Goal: Information Seeking & Learning: Learn about a topic

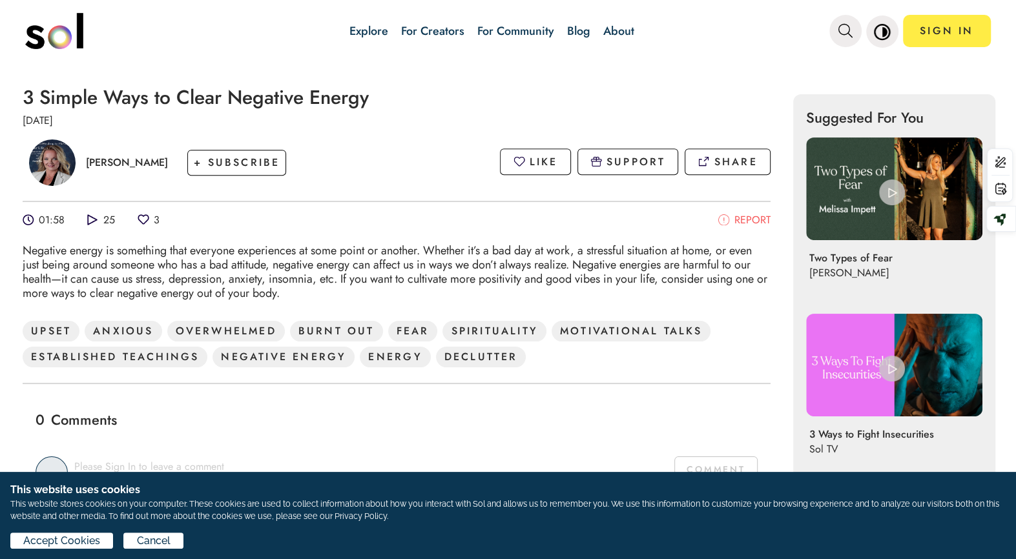
scroll to position [417, 0]
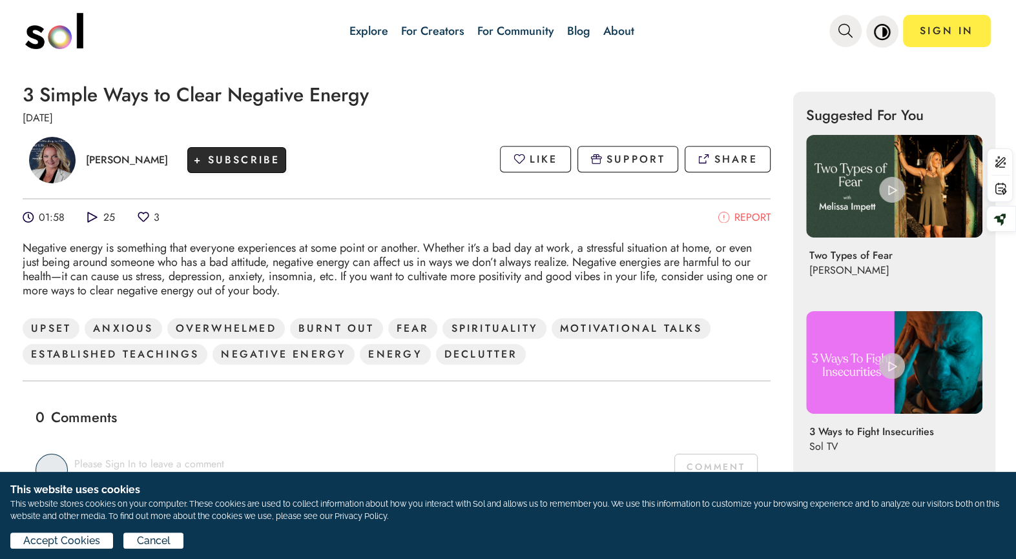
click at [212, 167] on span "+ SUBSCRIBE" at bounding box center [237, 159] width 86 height 15
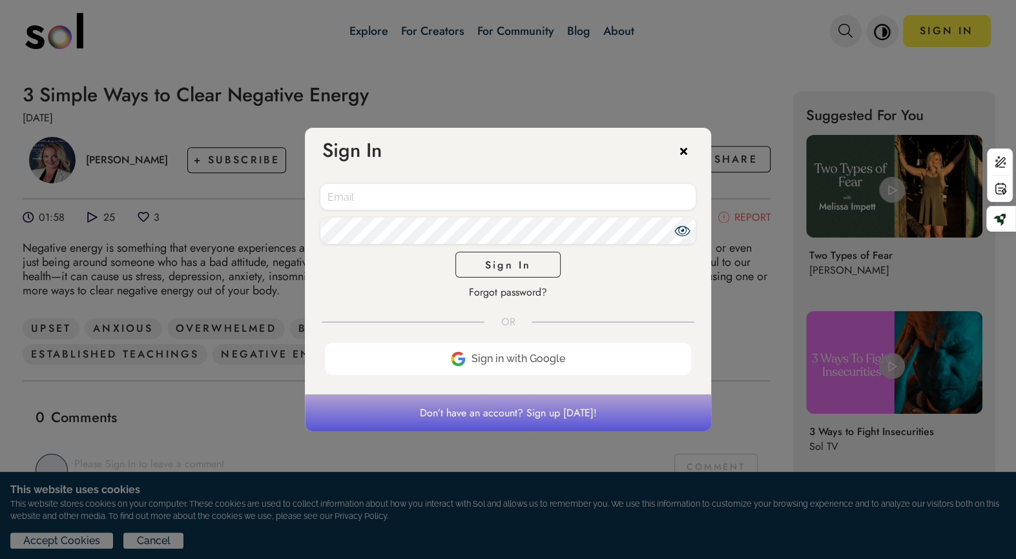
click at [681, 151] on icon at bounding box center [689, 148] width 19 height 19
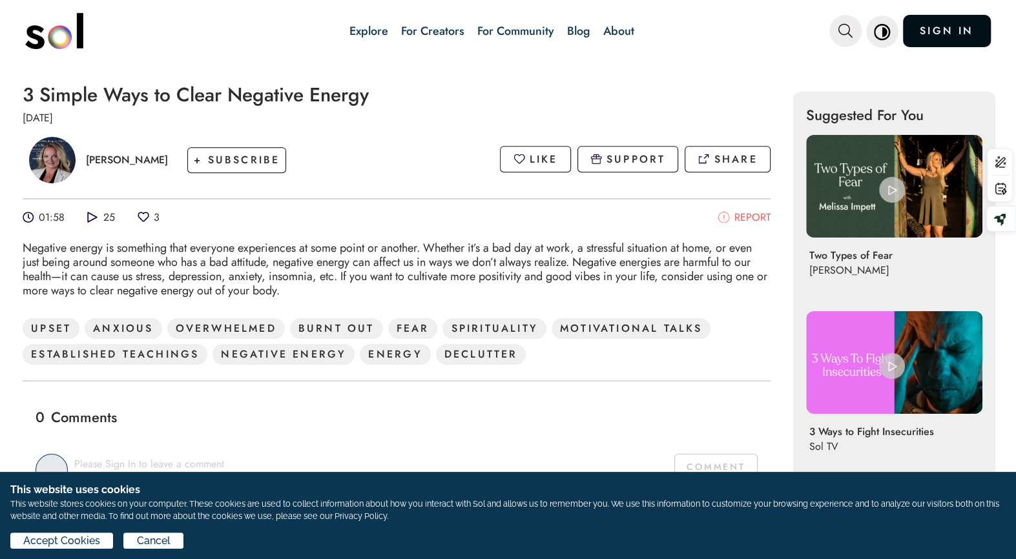
click at [941, 39] on link "SIGN IN" at bounding box center [947, 31] width 88 height 32
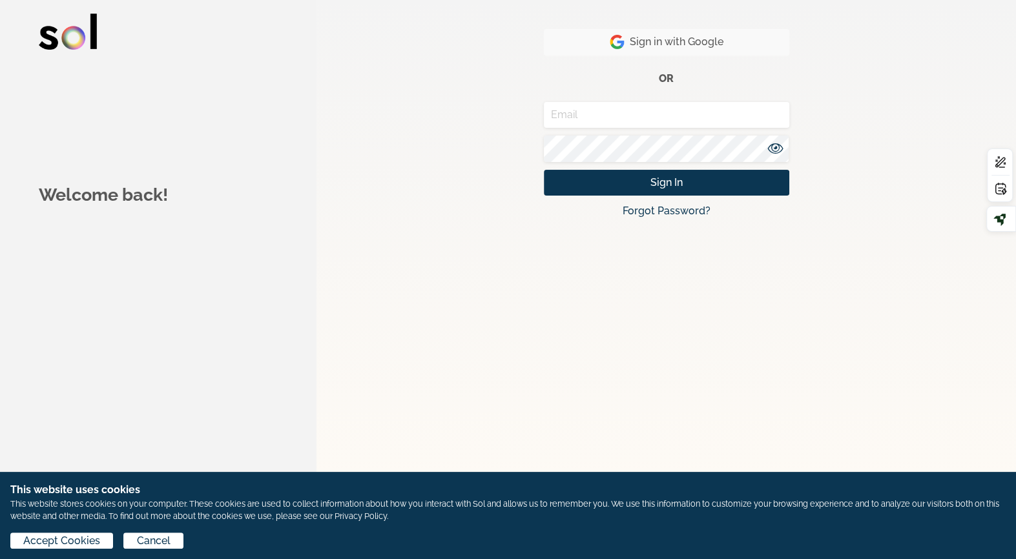
click at [765, 44] on button "Sign in with Google" at bounding box center [666, 42] width 245 height 26
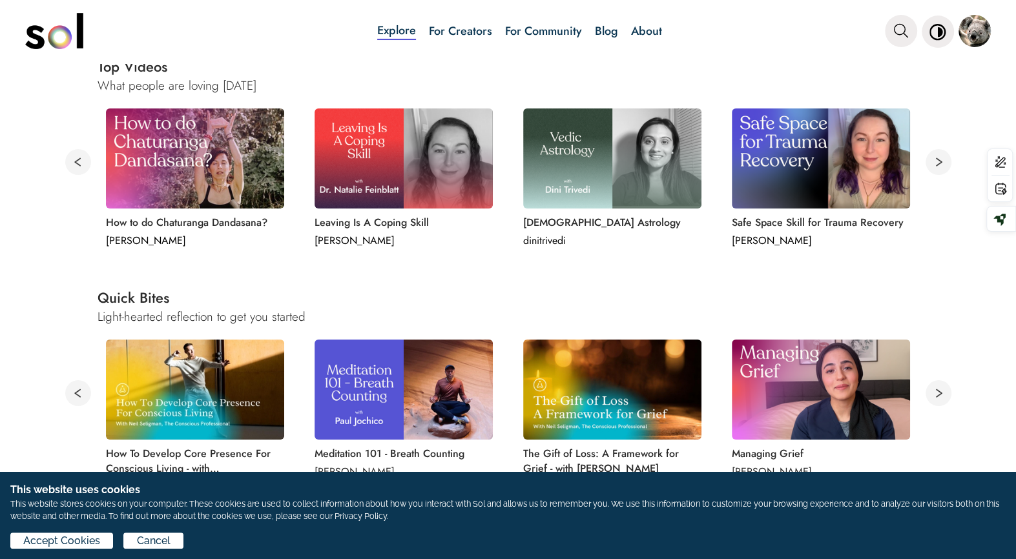
scroll to position [514, 0]
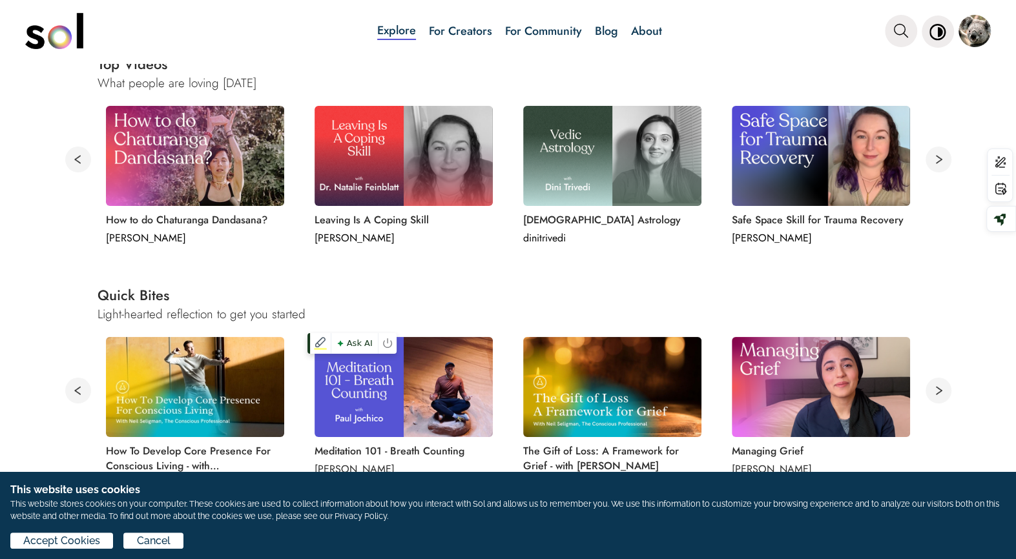
click at [387, 401] on img at bounding box center [403, 387] width 178 height 100
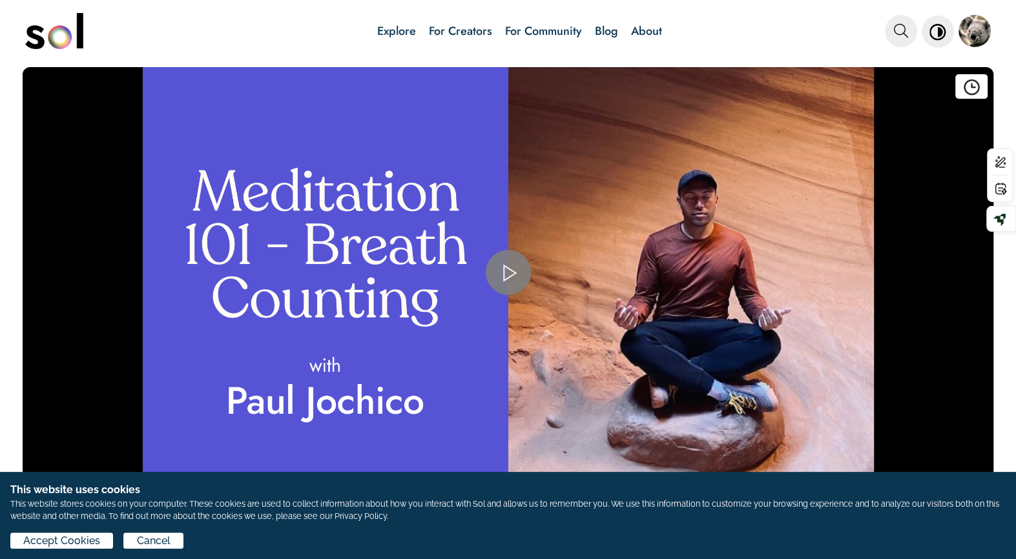
click at [508, 273] on span "Video Player" at bounding box center [508, 273] width 0 height 0
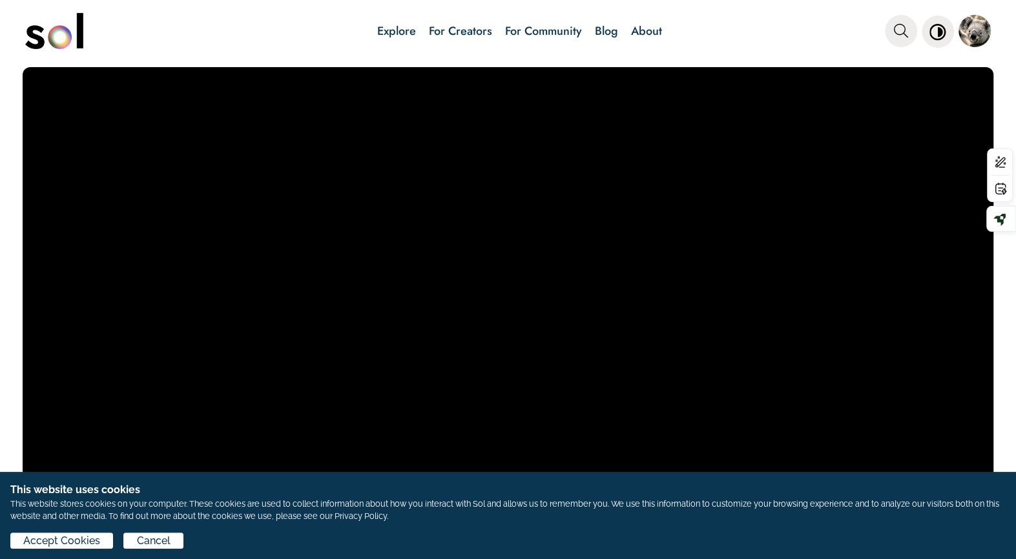
click at [599, 32] on link "Blog" at bounding box center [606, 31] width 23 height 17
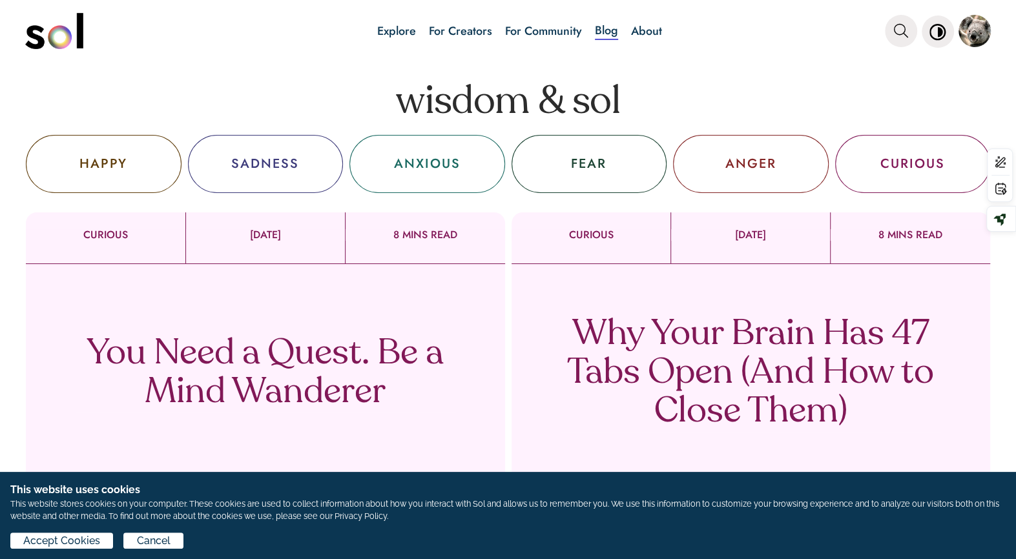
click at [338, 375] on p "You Need a Quest. Be a Mind Wanderer" at bounding box center [265, 373] width 381 height 77
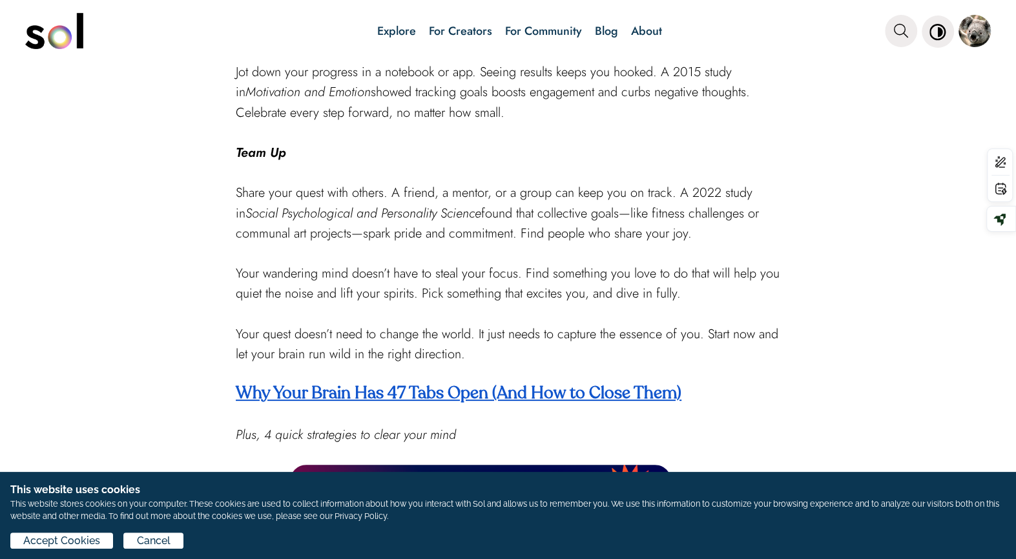
scroll to position [1980, 0]
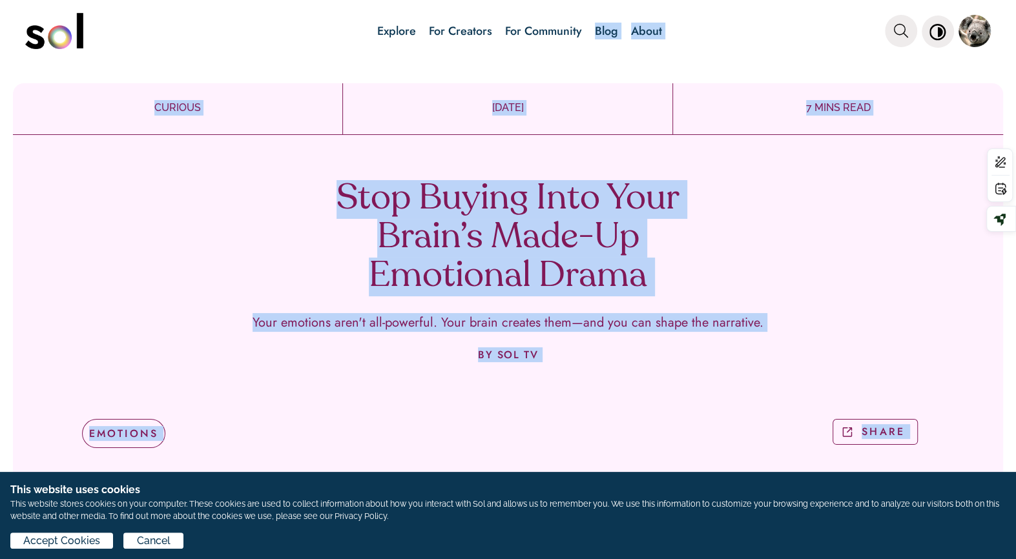
drag, startPoint x: 639, startPoint y: 358, endPoint x: 546, endPoint y: 114, distance: 261.8
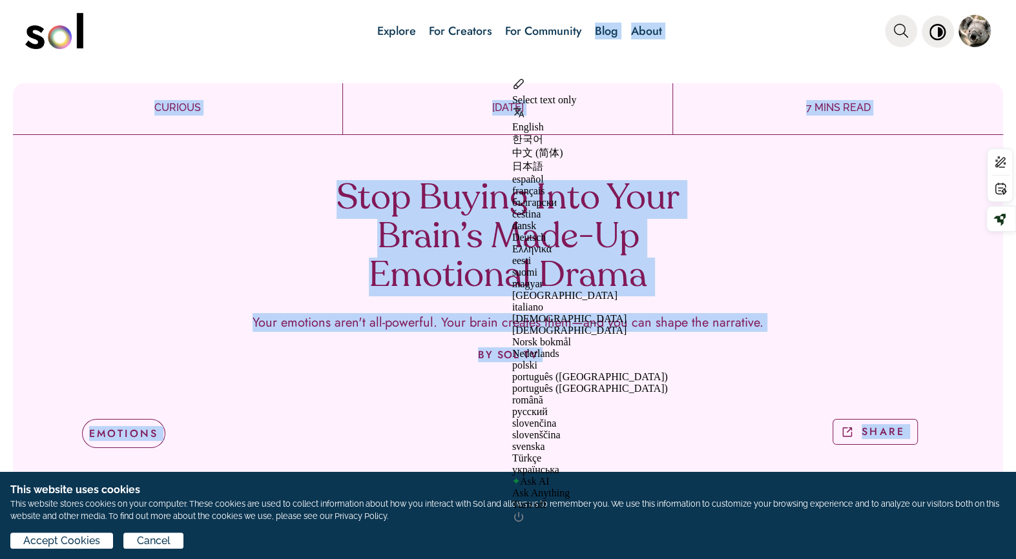
copy div "7 MINS READ Stop Buying Into Your Brain’s Made-Up Emotional Drama Your emotions…"
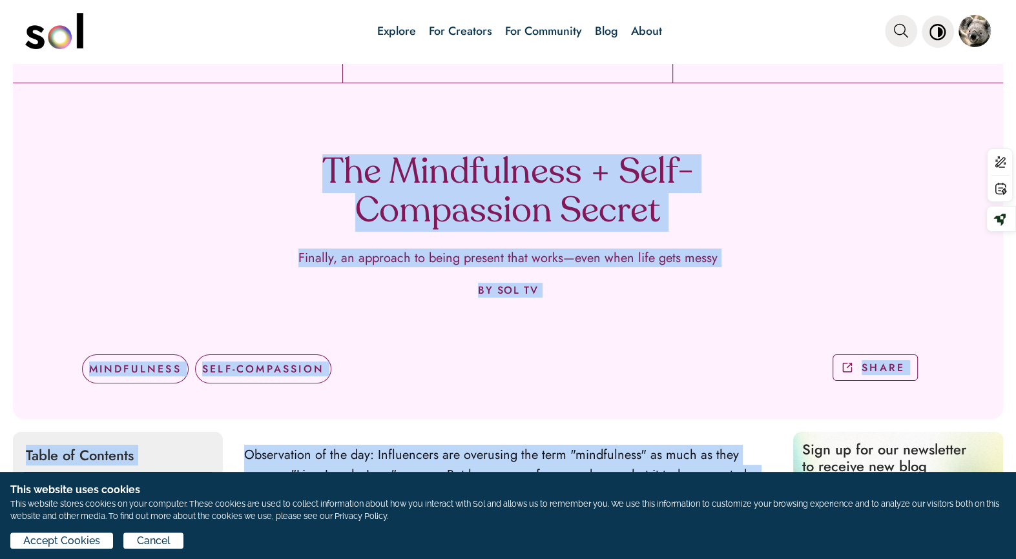
scroll to position [39, 0]
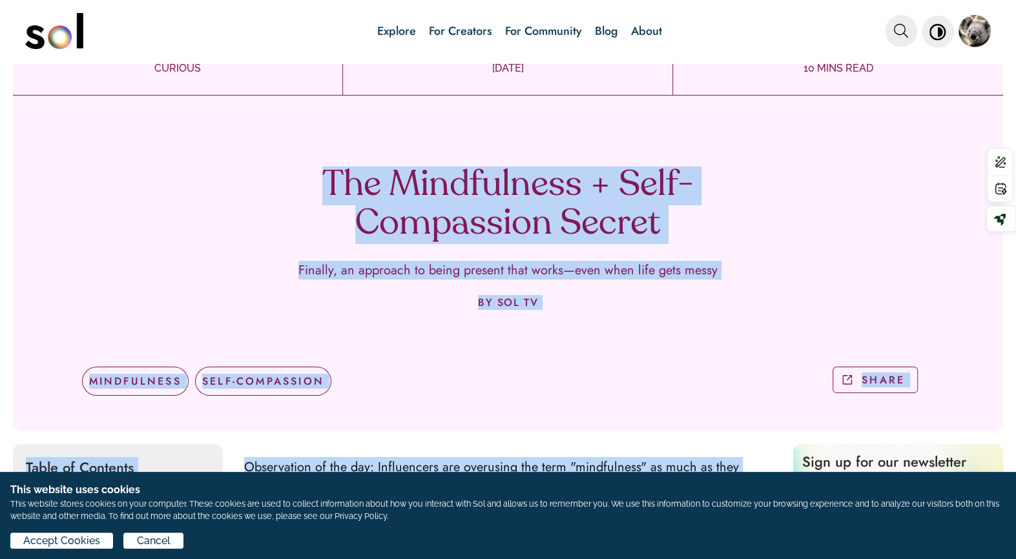
drag, startPoint x: 744, startPoint y: 387, endPoint x: 313, endPoint y: 132, distance: 500.9
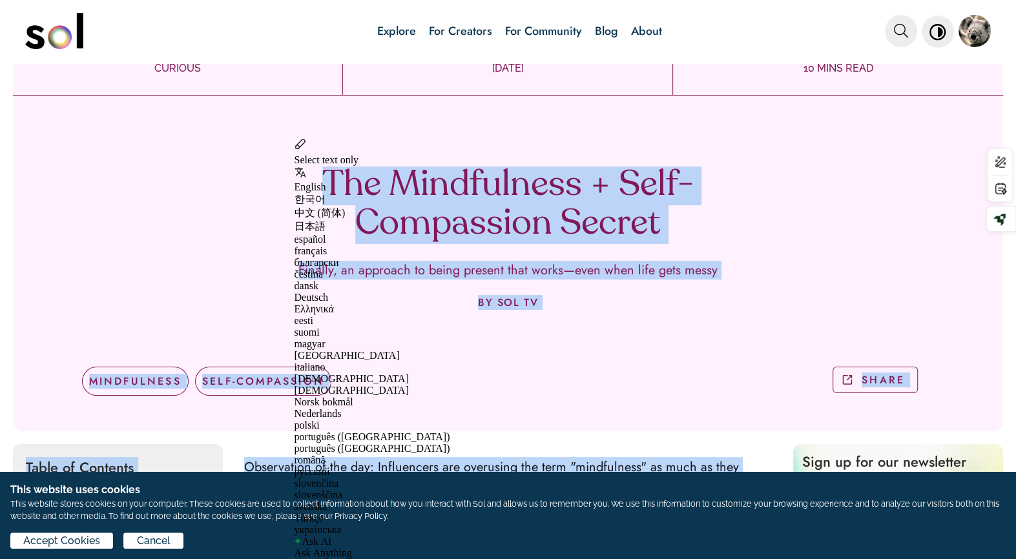
copy div "The Mindfulness + Self-Compassion Secret Finally, an approach to being present …"
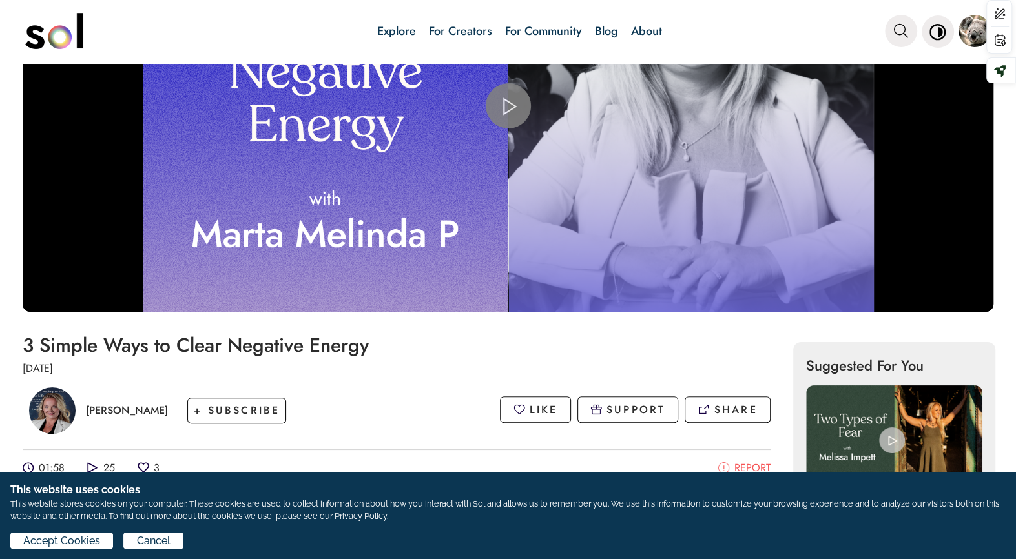
scroll to position [187, 0]
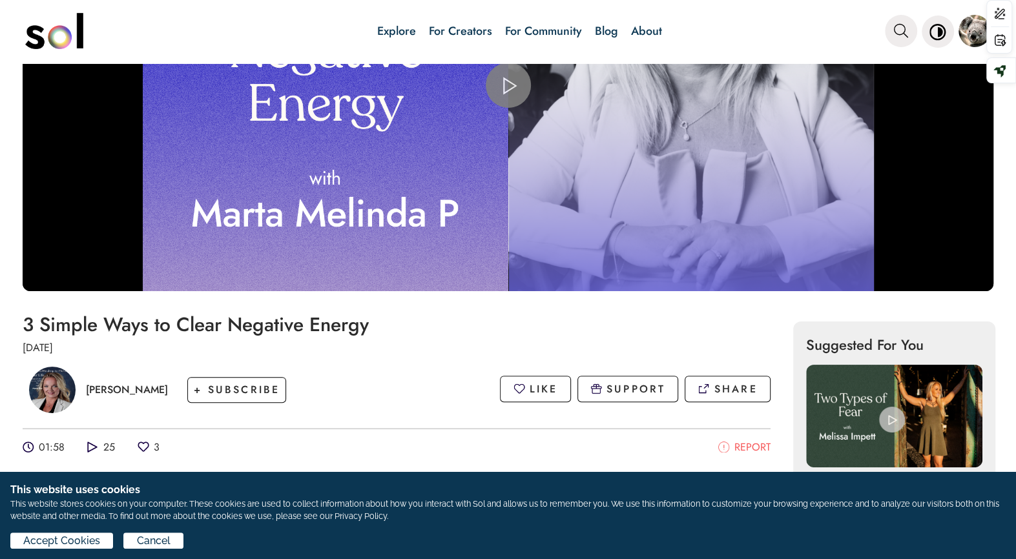
click at [344, 119] on div "Video Player" at bounding box center [508, 85] width 971 height 411
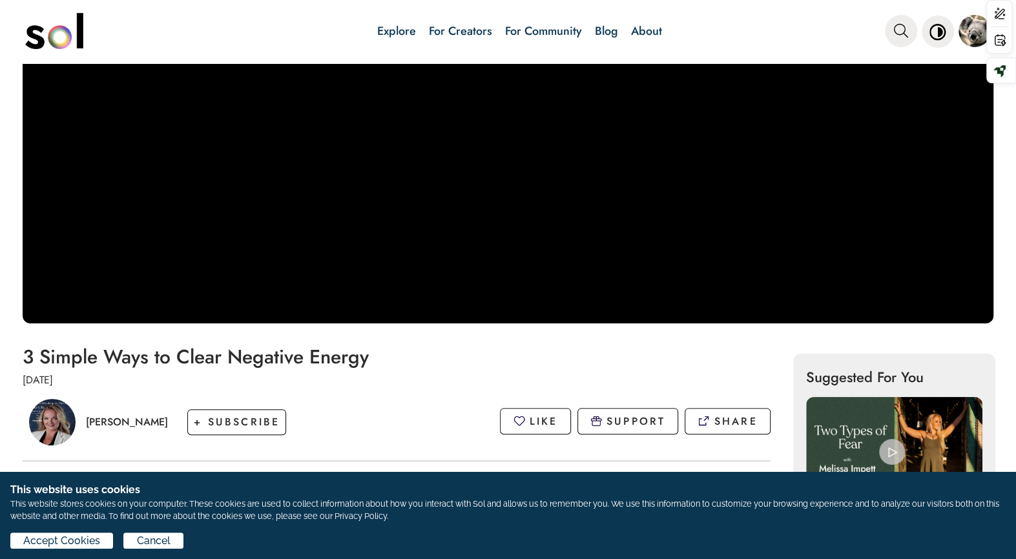
scroll to position [0, 0]
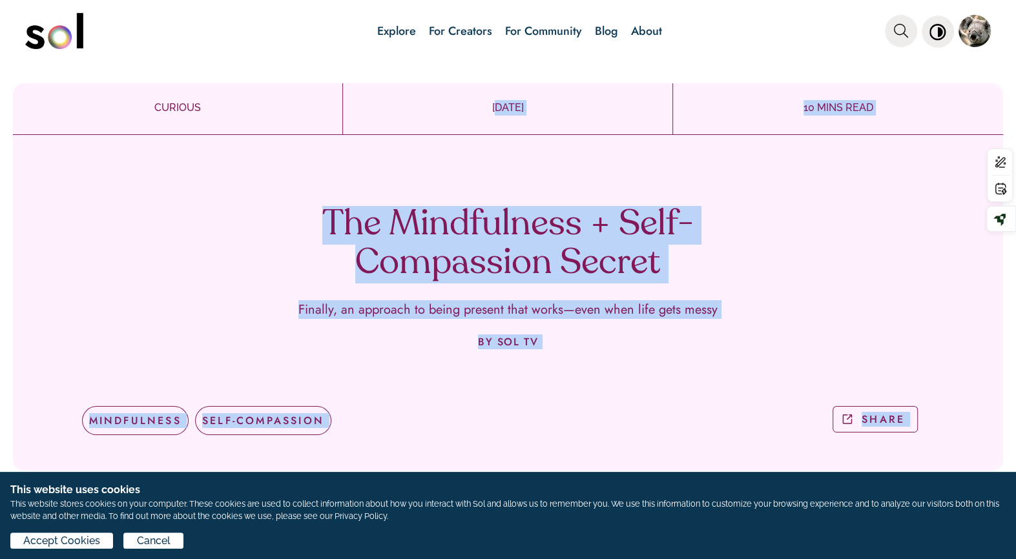
drag, startPoint x: 713, startPoint y: 441, endPoint x: 425, endPoint y: 95, distance: 450.3
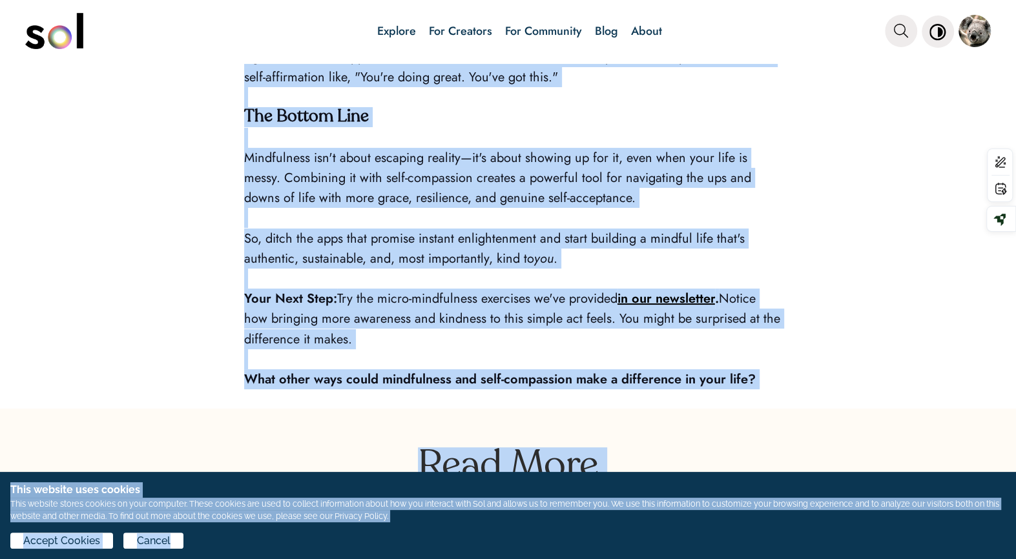
scroll to position [2730, 0]
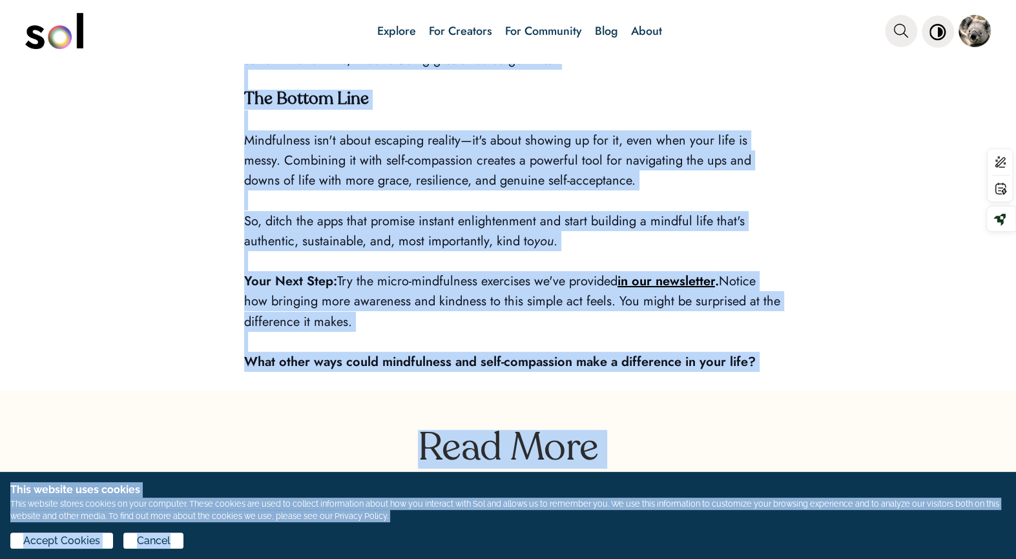
drag, startPoint x: 313, startPoint y: 206, endPoint x: 507, endPoint y: 535, distance: 382.1
click at [507, 535] on div "Explore For Creators For Community Blog About Explore For Creators For Communit…" at bounding box center [508, 279] width 1016 height 559
click at [681, 275] on strong "in our newsletter" at bounding box center [666, 281] width 98 height 19
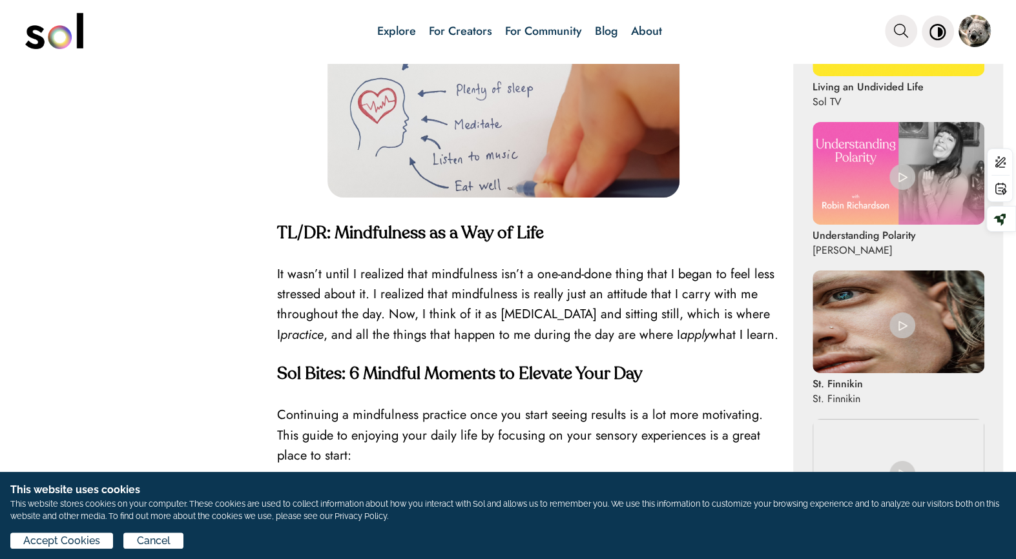
scroll to position [895, 0]
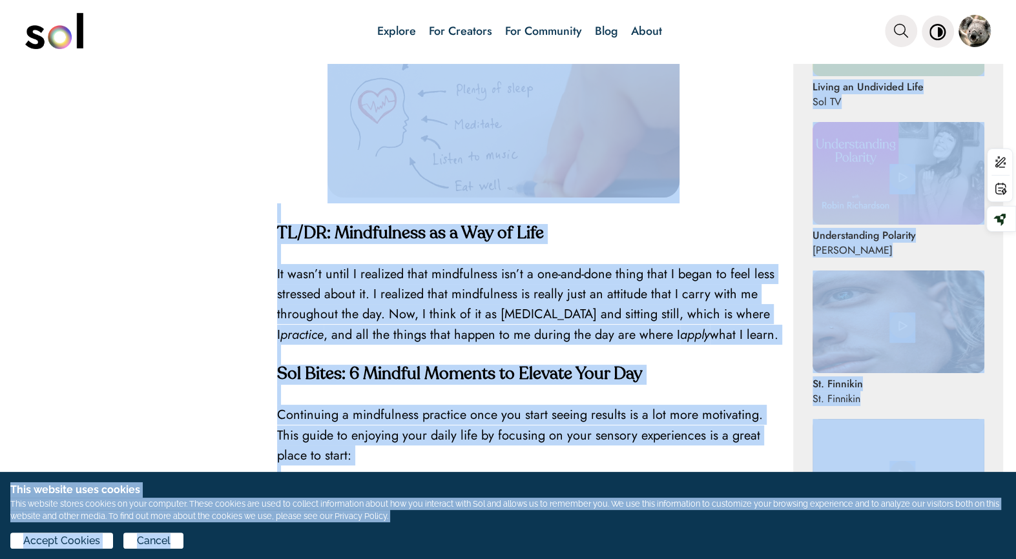
drag, startPoint x: 251, startPoint y: 154, endPoint x: 526, endPoint y: 536, distance: 470.1
click at [526, 536] on div "Explore For Creators For Community Blog About Explore For Creators For Communit…" at bounding box center [508, 279] width 1016 height 559
copy div "Lo ipsu dolors amet conse adi elitseddoei tempori utlab etdol. Mag ali eni ad m…"
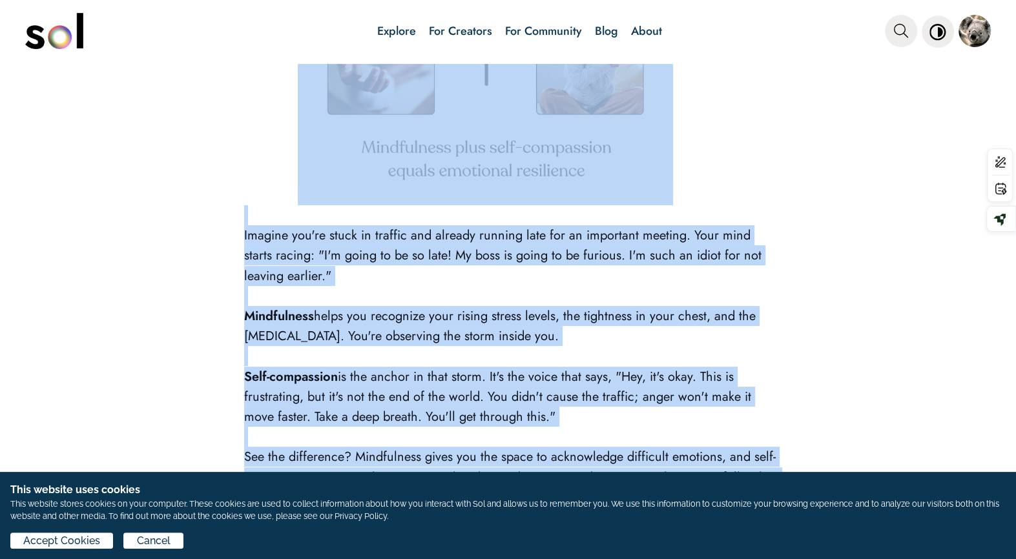
scroll to position [1490, 0]
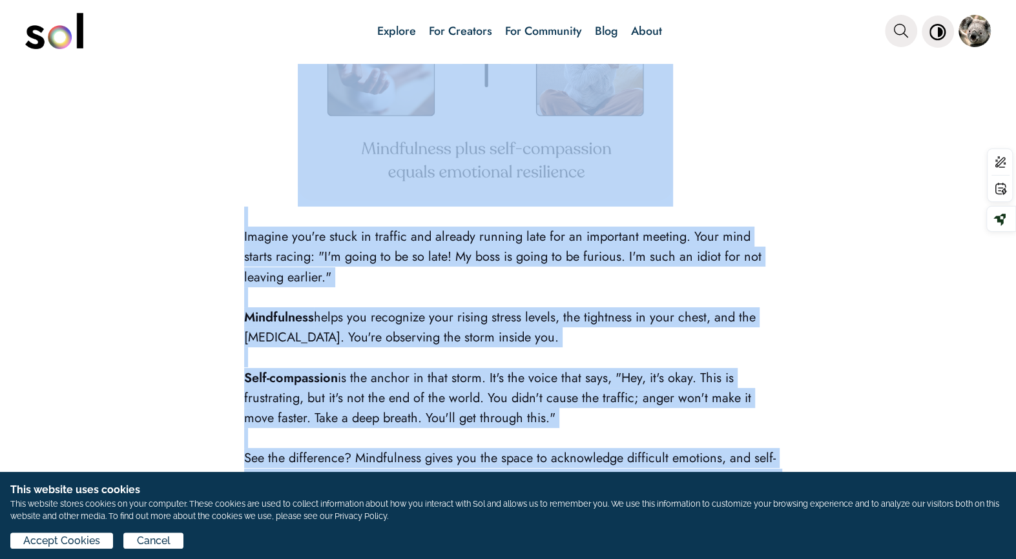
drag, startPoint x: 747, startPoint y: 431, endPoint x: 604, endPoint y: 165, distance: 301.9
click at [604, 164] on div "CURIOUS DEC 26, 2024 10 MINS READ The Mindfulness + Self-Compassion Secret Fina…" at bounding box center [508, 545] width 1016 height 3943
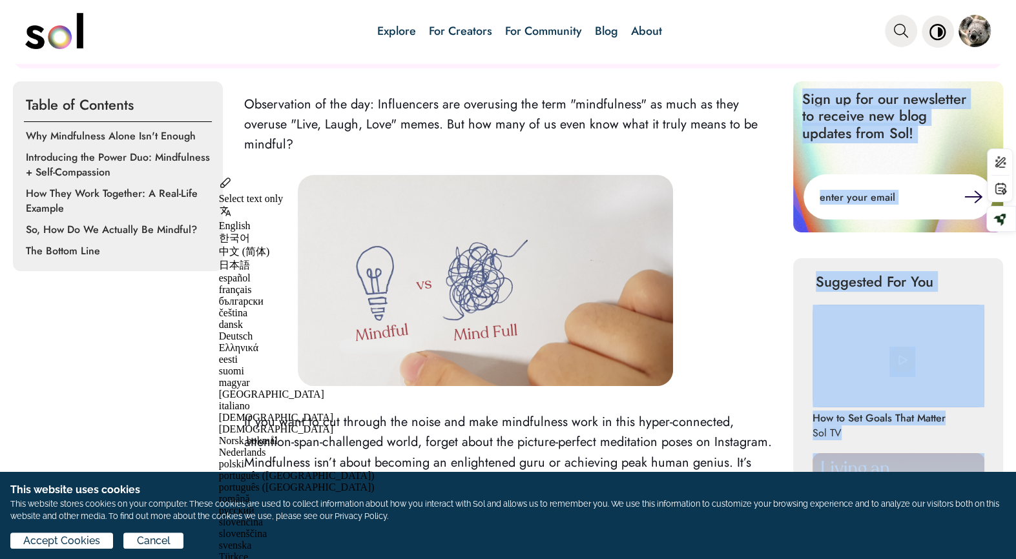
scroll to position [367, 0]
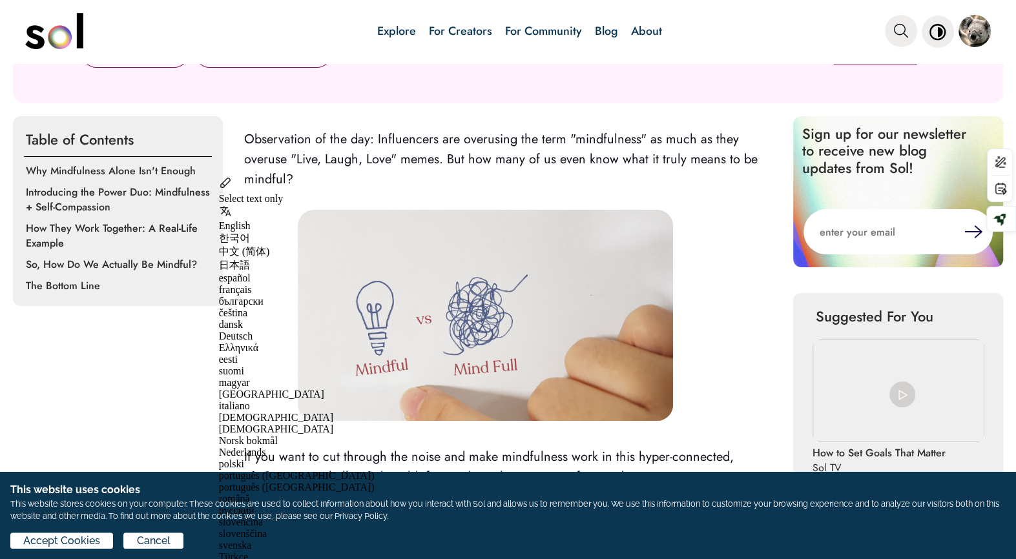
click at [466, 87] on div "MINDFULNESS SELF-COMPASSION SHARE" at bounding box center [508, 59] width 891 height 55
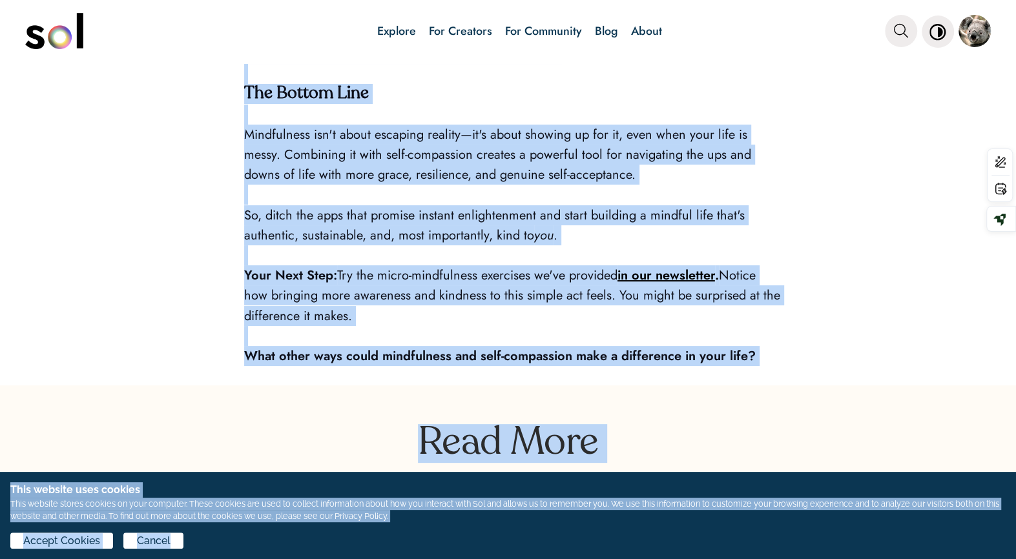
scroll to position [2739, 0]
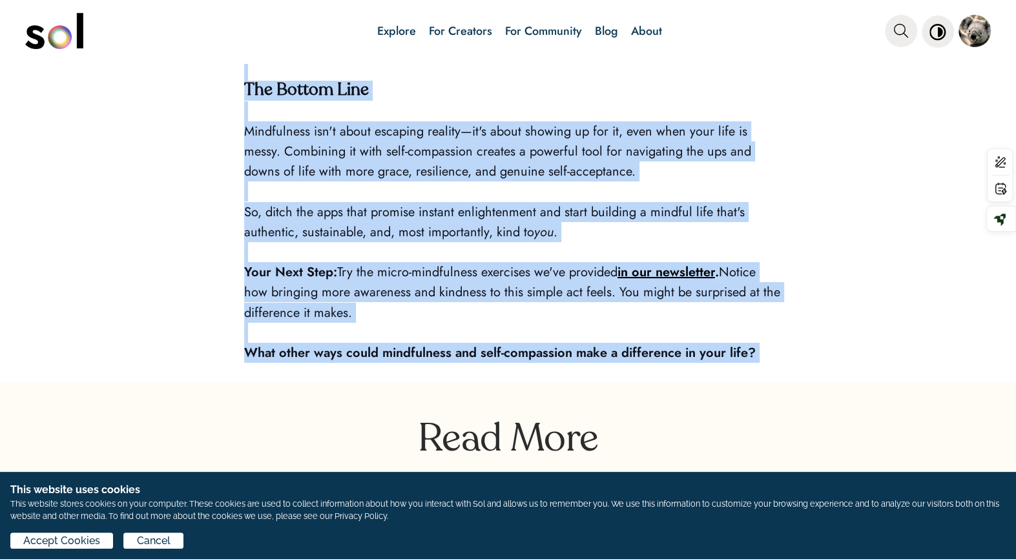
drag, startPoint x: 243, startPoint y: 122, endPoint x: 401, endPoint y: 435, distance: 350.9
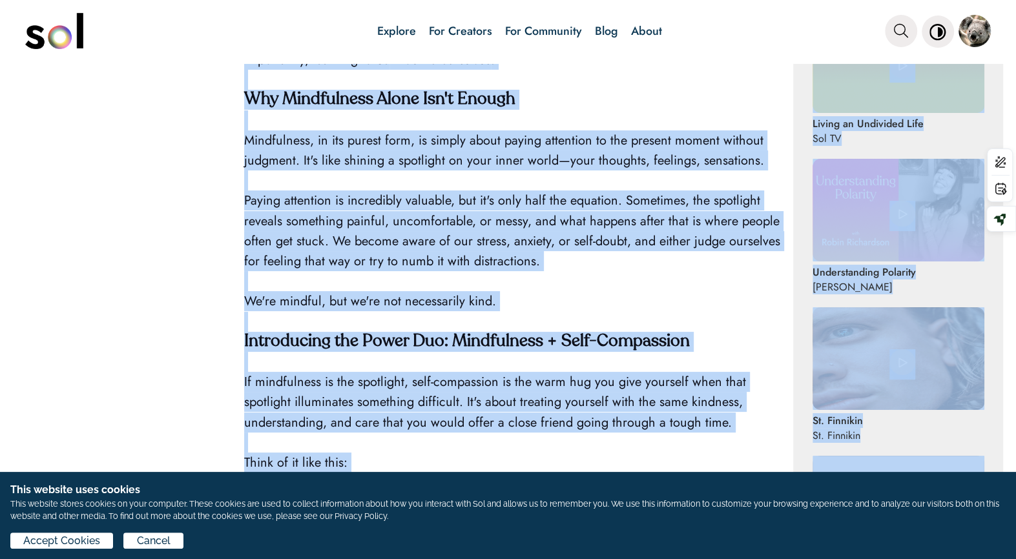
scroll to position [841, 0]
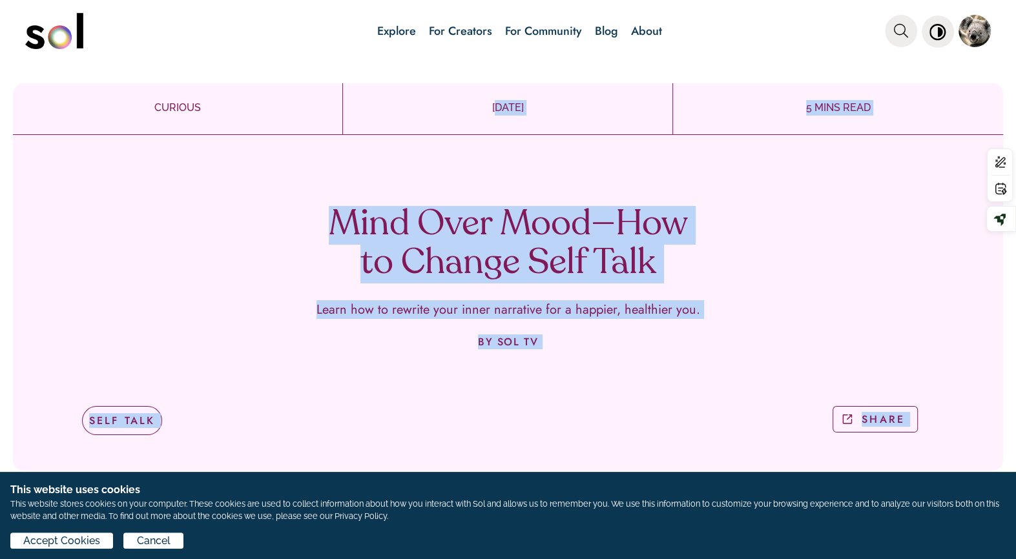
drag, startPoint x: 409, startPoint y: 252, endPoint x: 349, endPoint y: 70, distance: 190.9
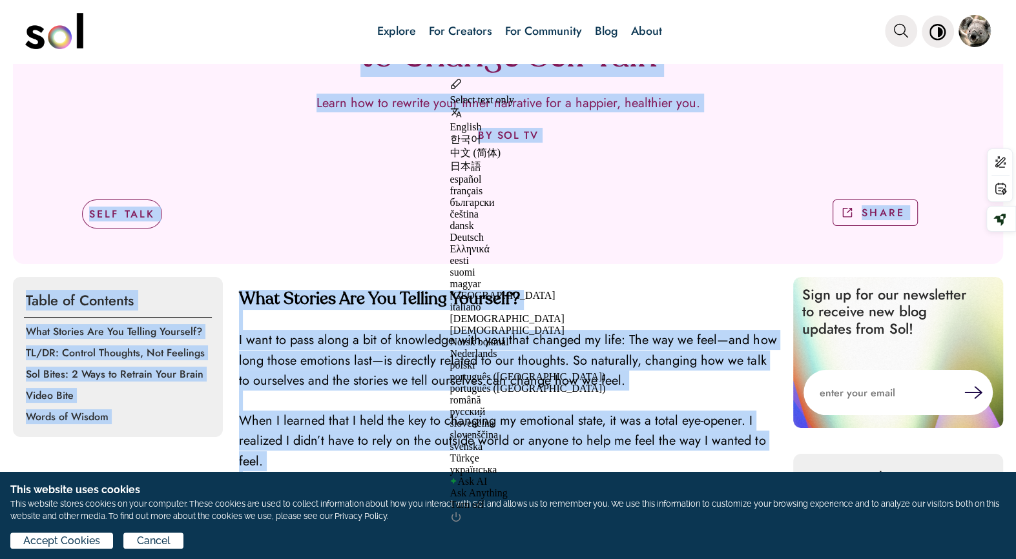
scroll to position [221, 0]
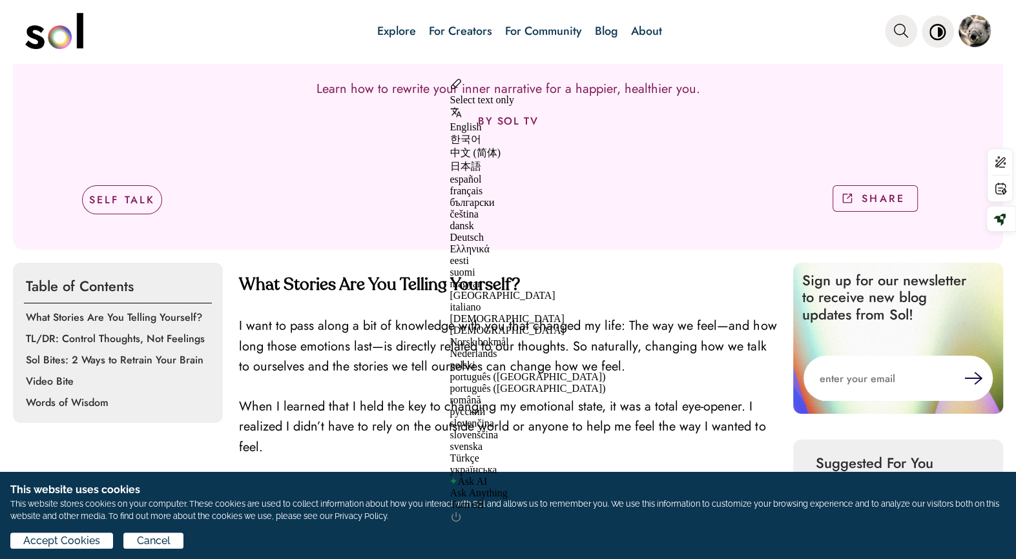
click at [910, 380] on input "email" at bounding box center [883, 378] width 161 height 45
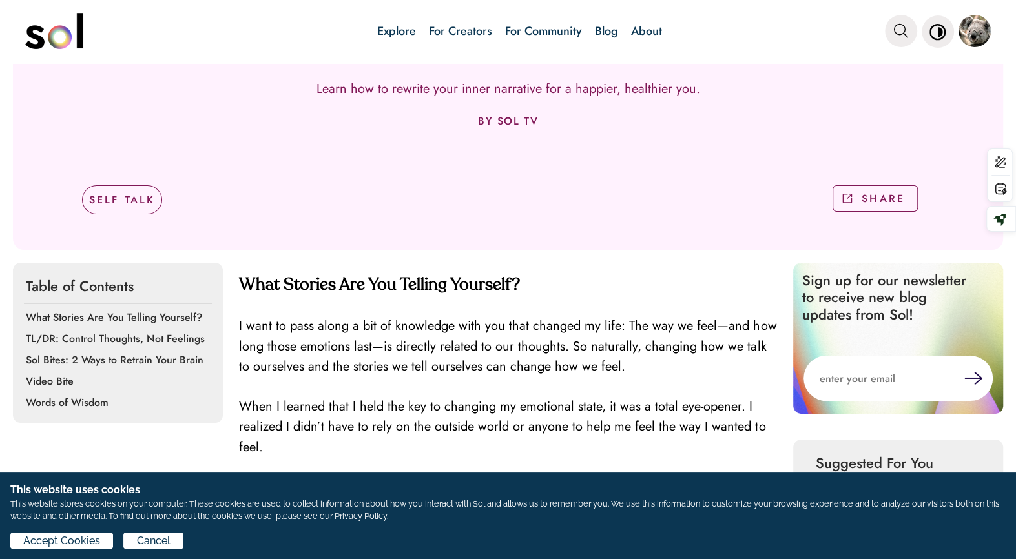
type input "[EMAIL_ADDRESS][DOMAIN_NAME]"
click at [964, 381] on button at bounding box center [973, 378] width 18 height 13
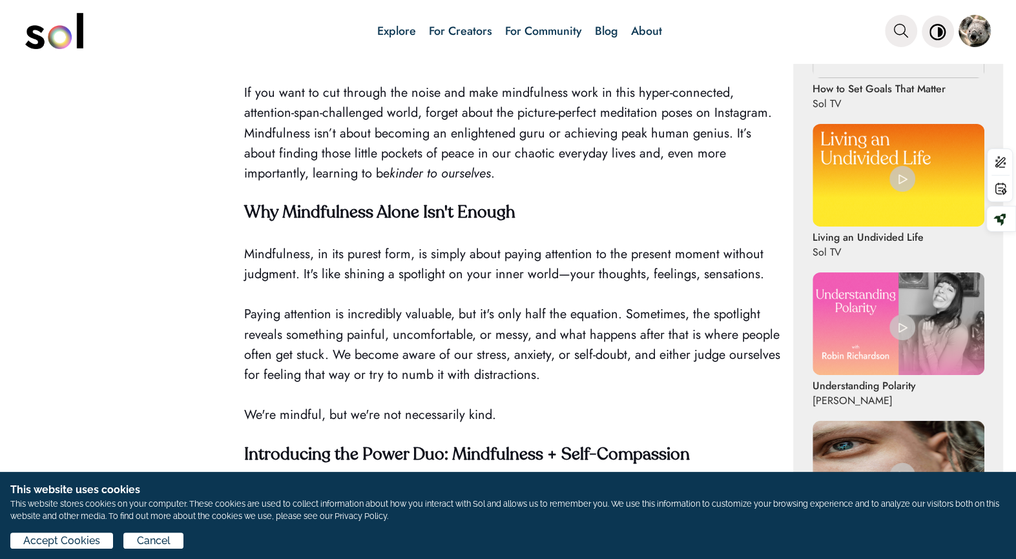
scroll to position [759, 0]
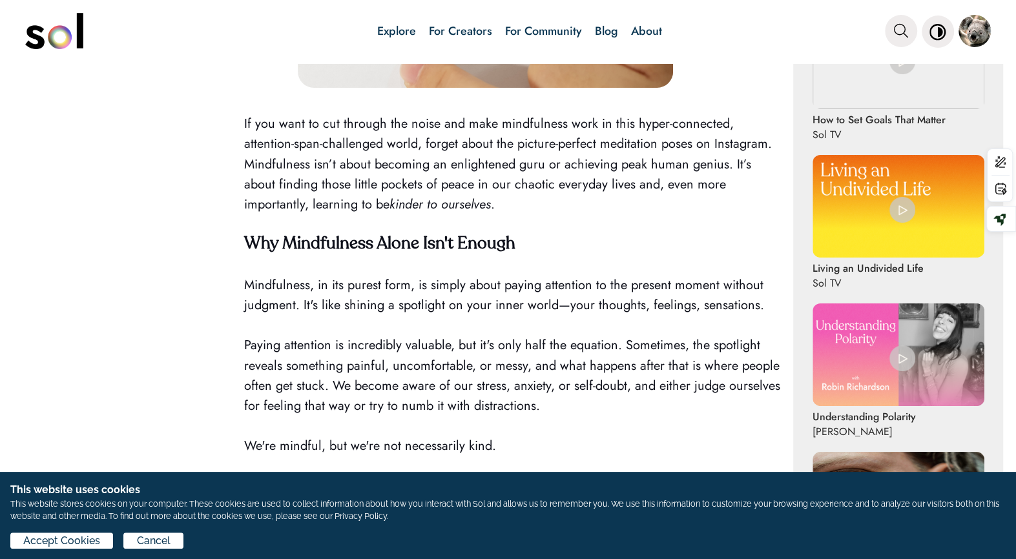
scroll to position [705, 0]
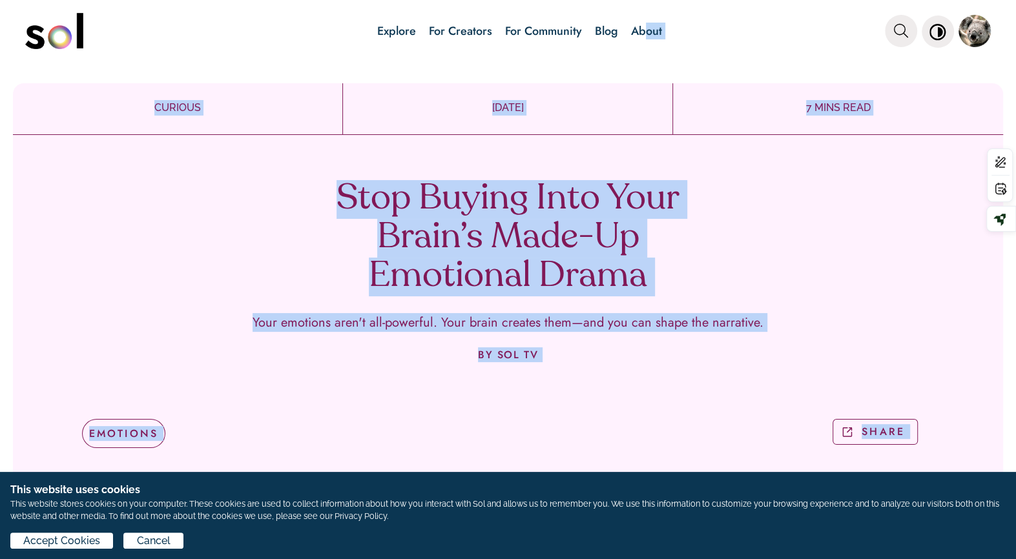
drag, startPoint x: 688, startPoint y: 344, endPoint x: 577, endPoint y: 134, distance: 238.0
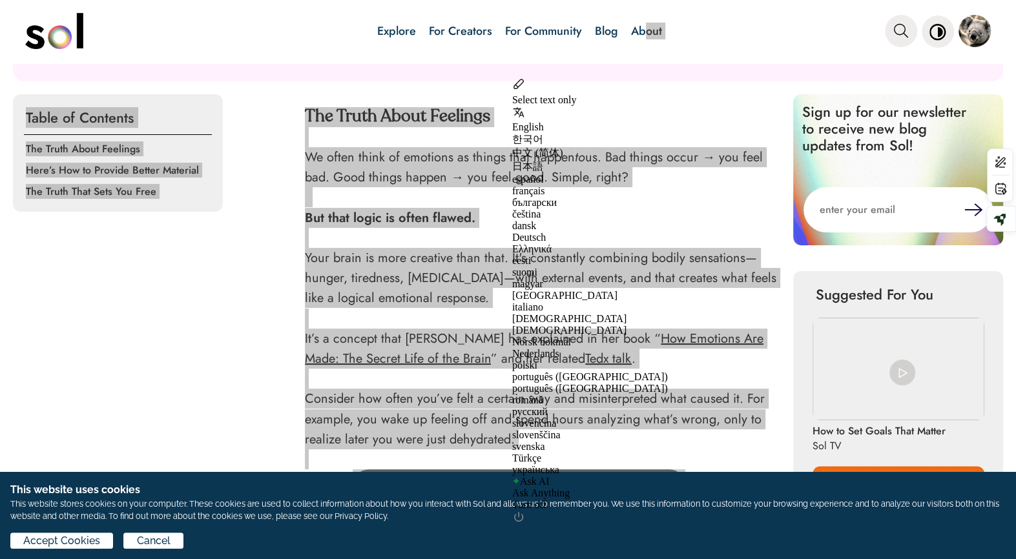
scroll to position [402, 0]
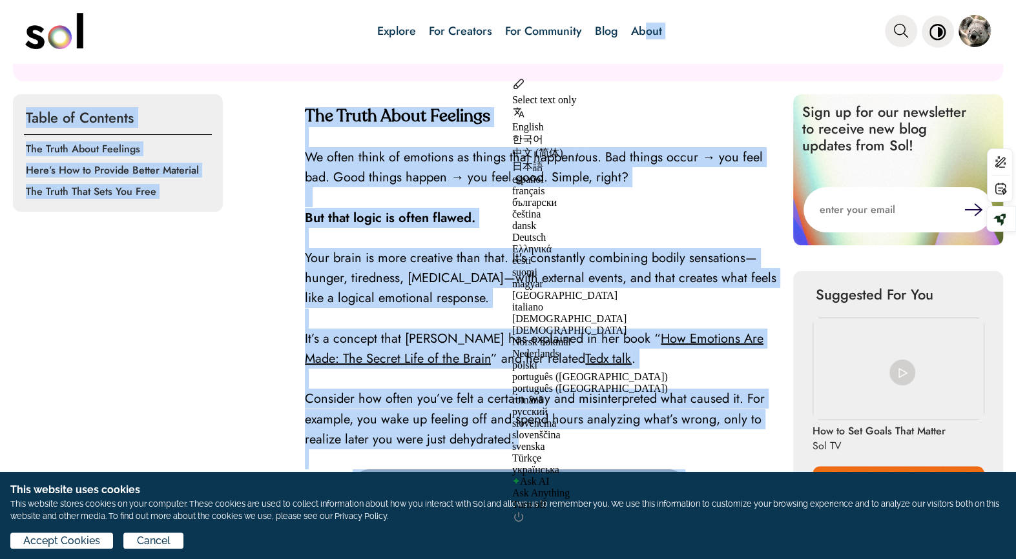
click at [749, 360] on p "It’s a concept that Lisa Feldman Barrett has explained in her book “ How Emotio…" at bounding box center [542, 349] width 475 height 40
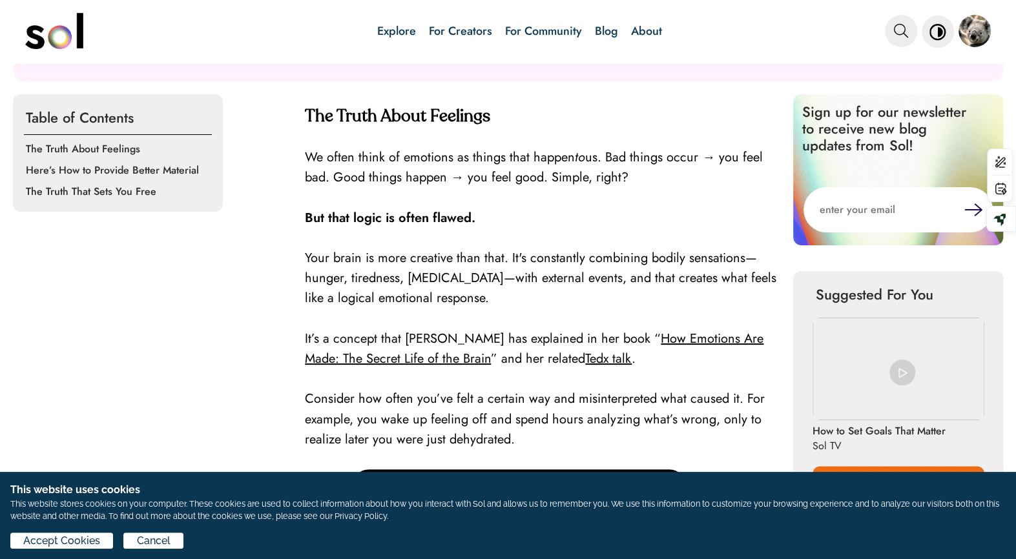
scroll to position [0, 0]
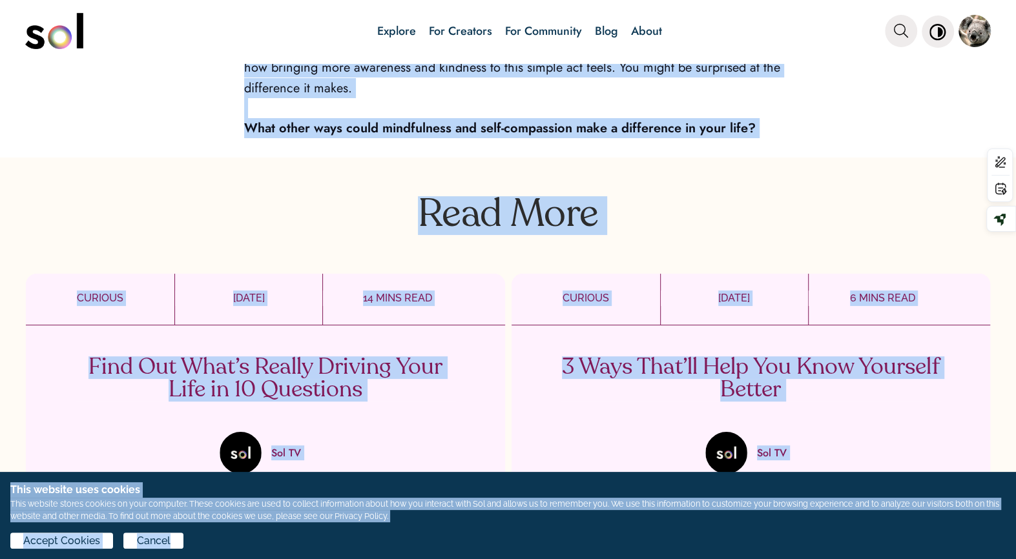
scroll to position [2987, 0]
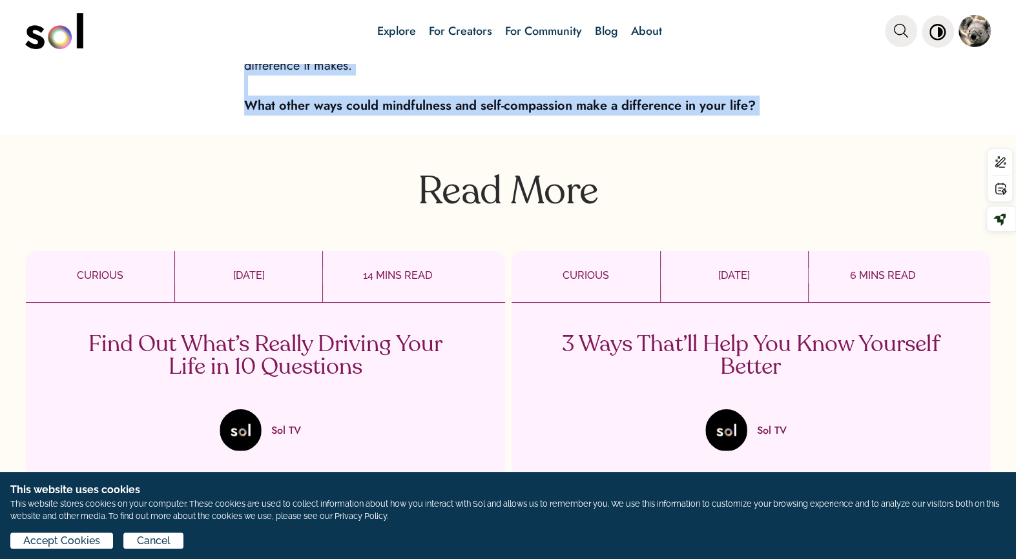
drag, startPoint x: 308, startPoint y: 158, endPoint x: 412, endPoint y: 171, distance: 104.9
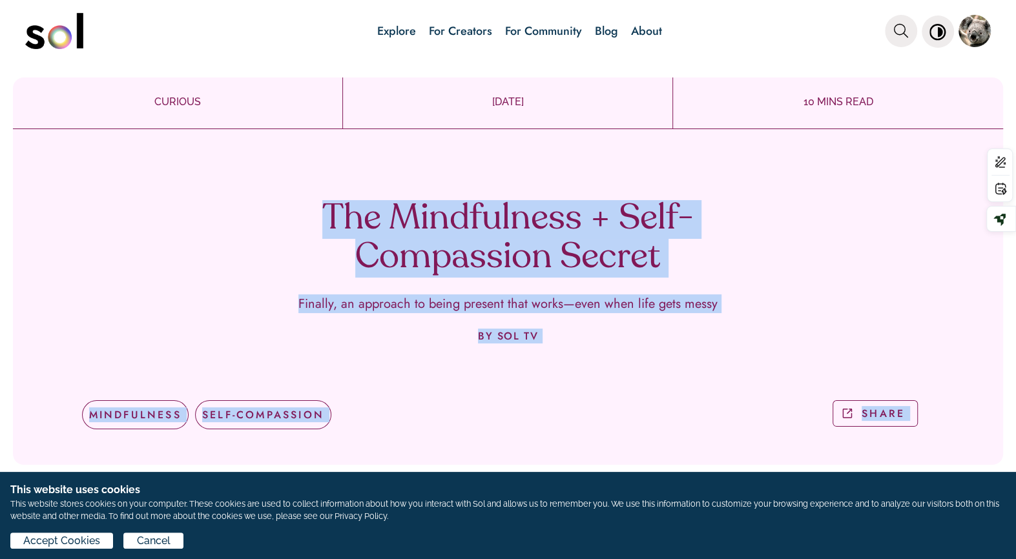
scroll to position [0, 0]
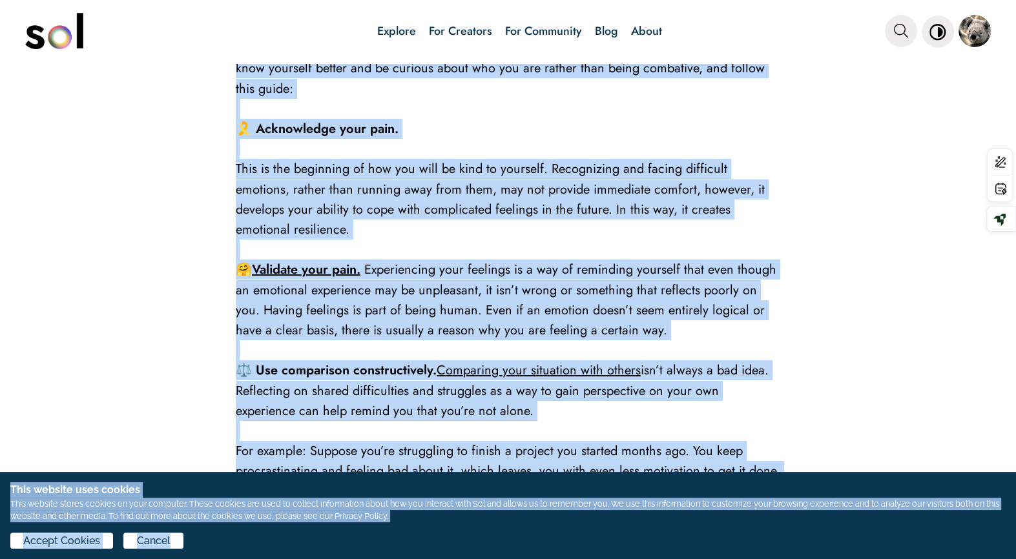
scroll to position [1870, 0]
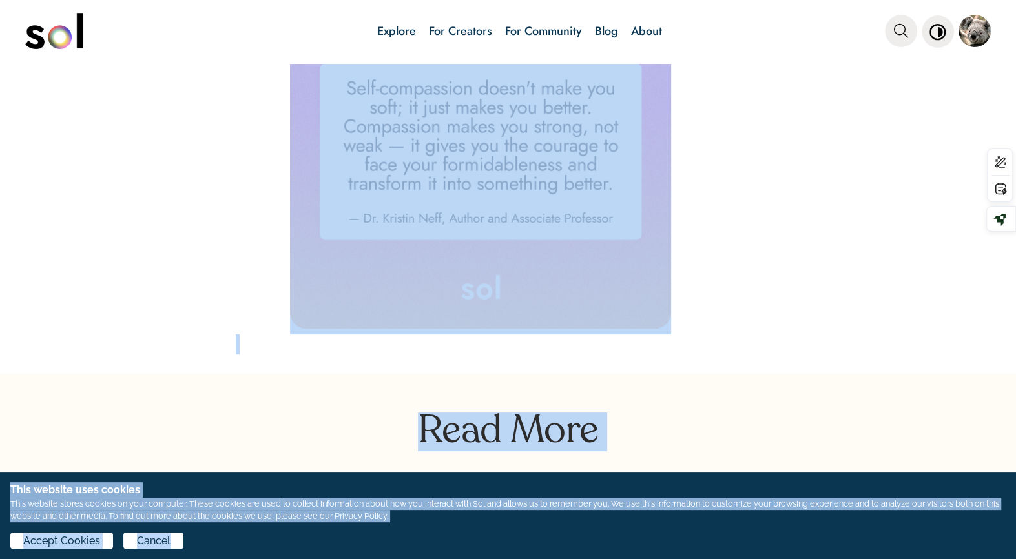
drag, startPoint x: 349, startPoint y: 196, endPoint x: 504, endPoint y: 549, distance: 384.9
click at [504, 549] on div "Explore For Creators For Community Blog About Explore For Creators For Communit…" at bounding box center [508, 279] width 1016 height 559
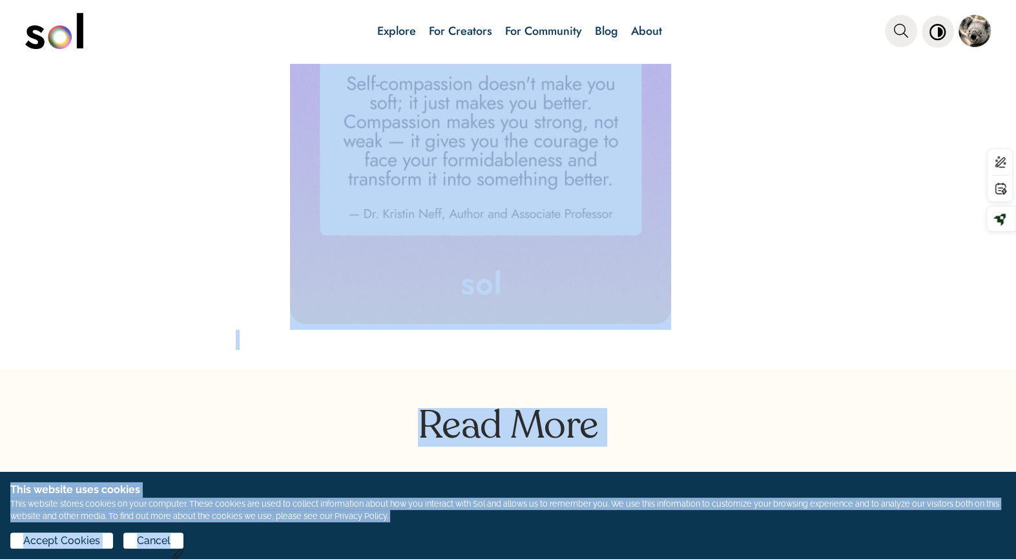
drag, startPoint x: 572, startPoint y: 260, endPoint x: 964, endPoint y: 435, distance: 429.6
click at [964, 435] on p "Read More" at bounding box center [508, 418] width 1016 height 58
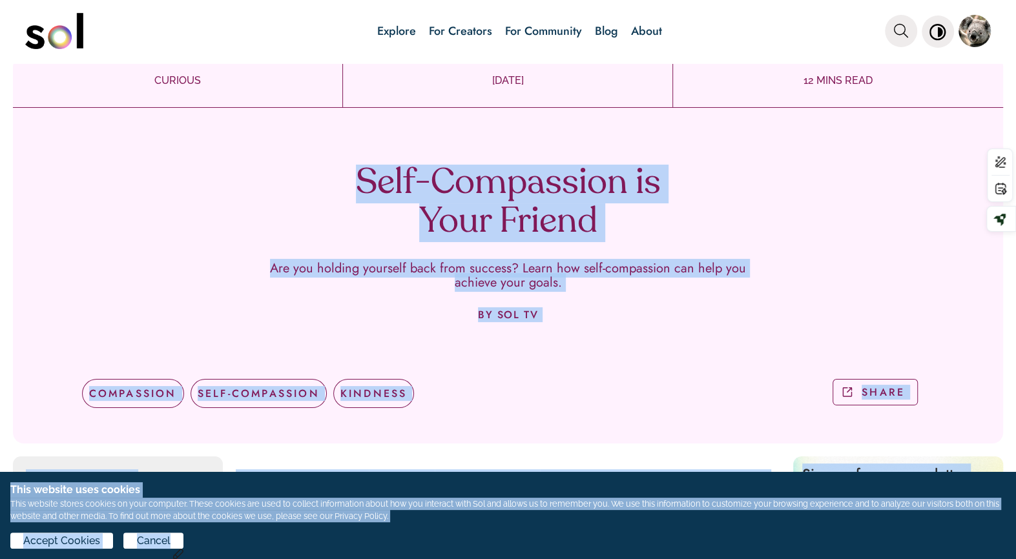
scroll to position [0, 0]
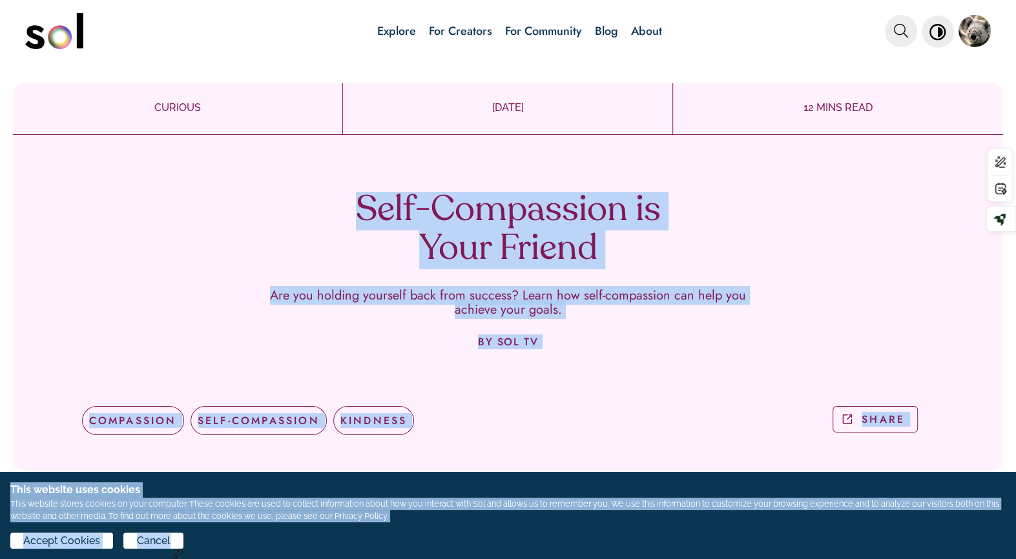
drag, startPoint x: 560, startPoint y: 241, endPoint x: 568, endPoint y: 236, distance: 9.0
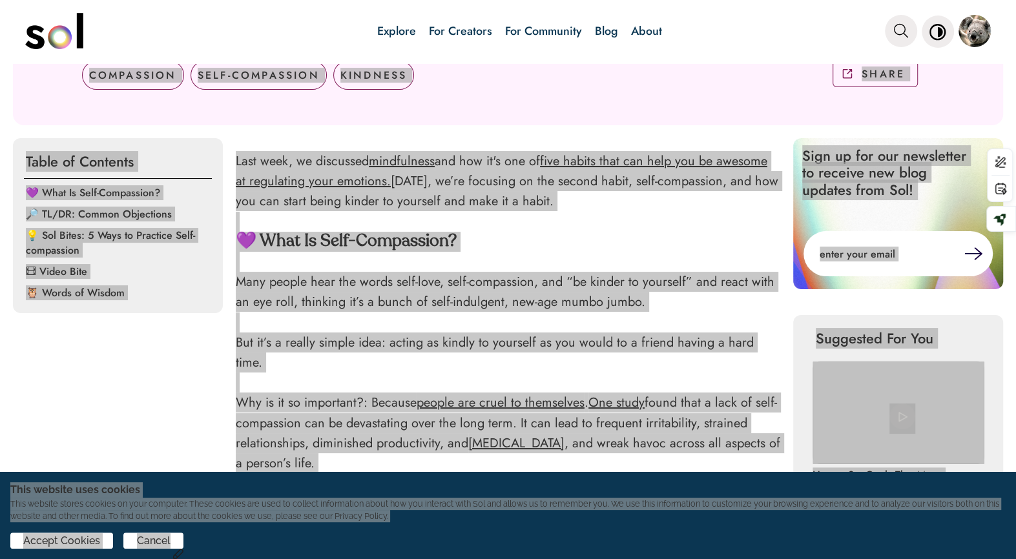
scroll to position [346, 0]
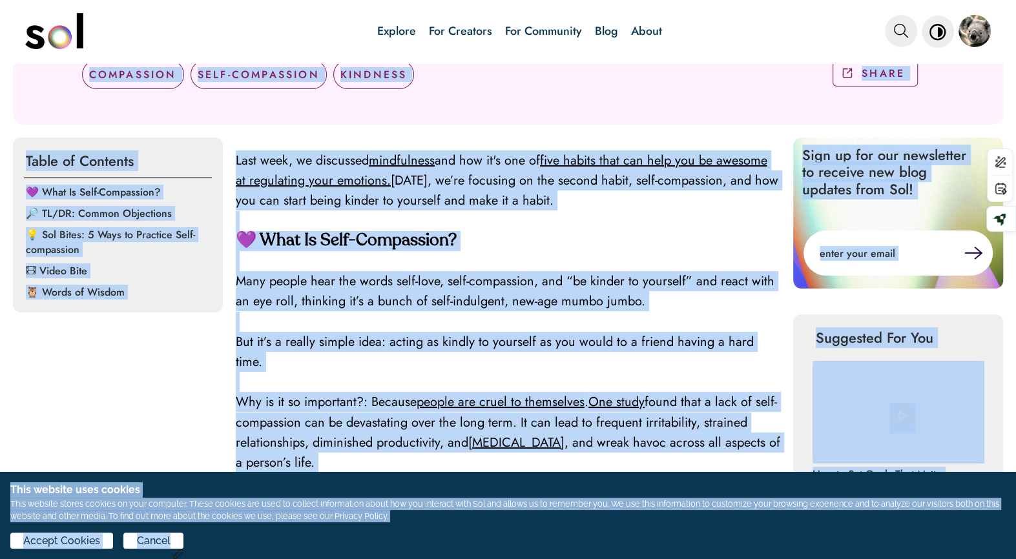
copy div "Lore-Ipsumdolor si Amet Consec Adi eli seddoei temporin utla etdo magnaal? Enim…"
